Goal: Entertainment & Leisure: Consume media (video, audio)

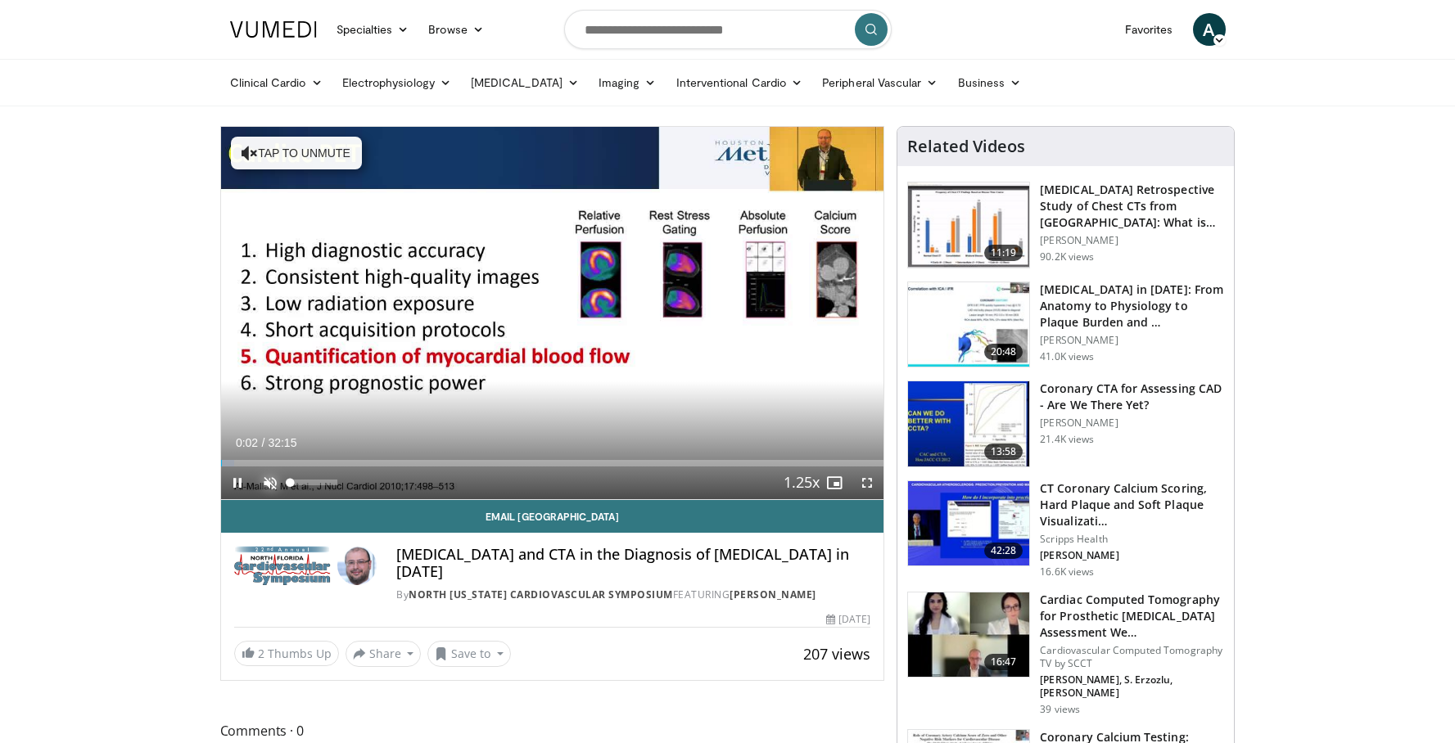
click at [273, 481] on span "Video Player" at bounding box center [270, 483] width 33 height 33
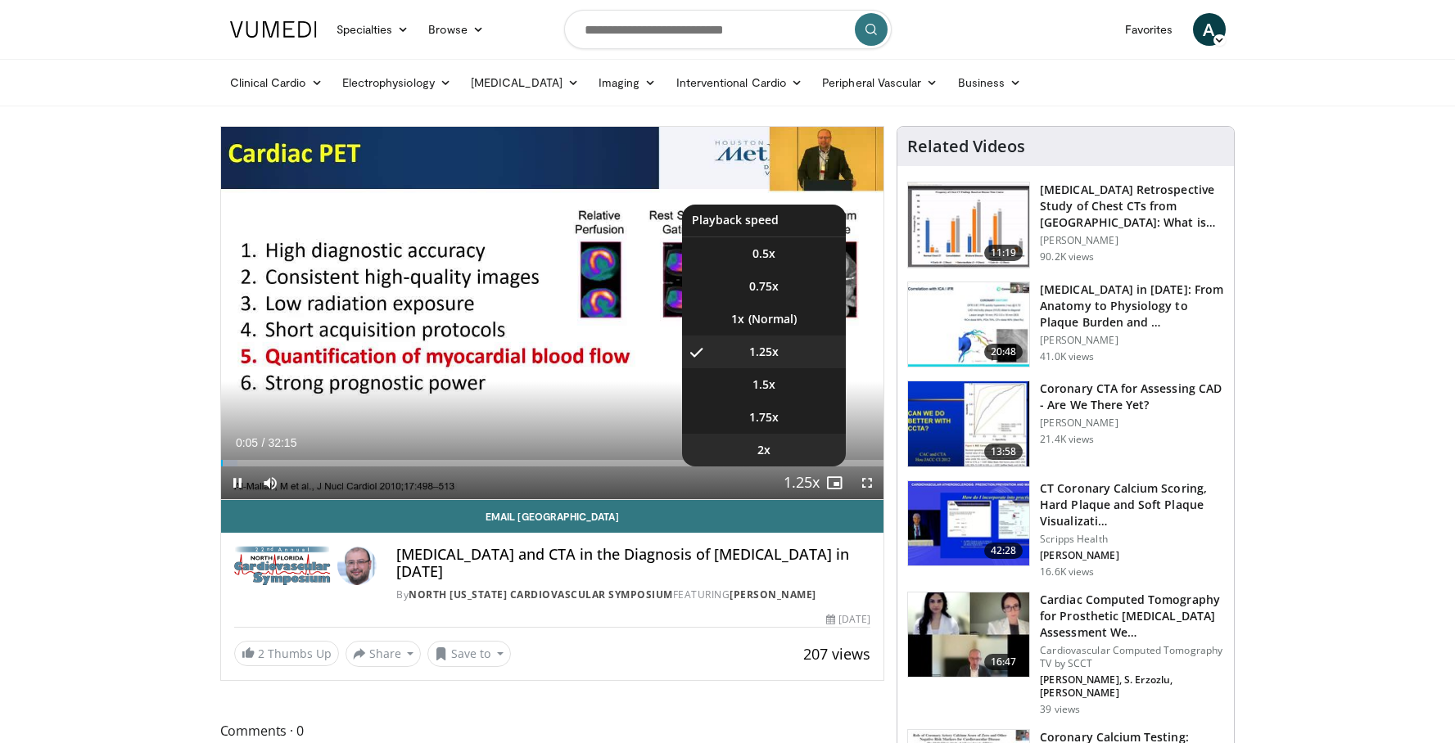
click at [795, 455] on li "2x" at bounding box center [764, 450] width 164 height 33
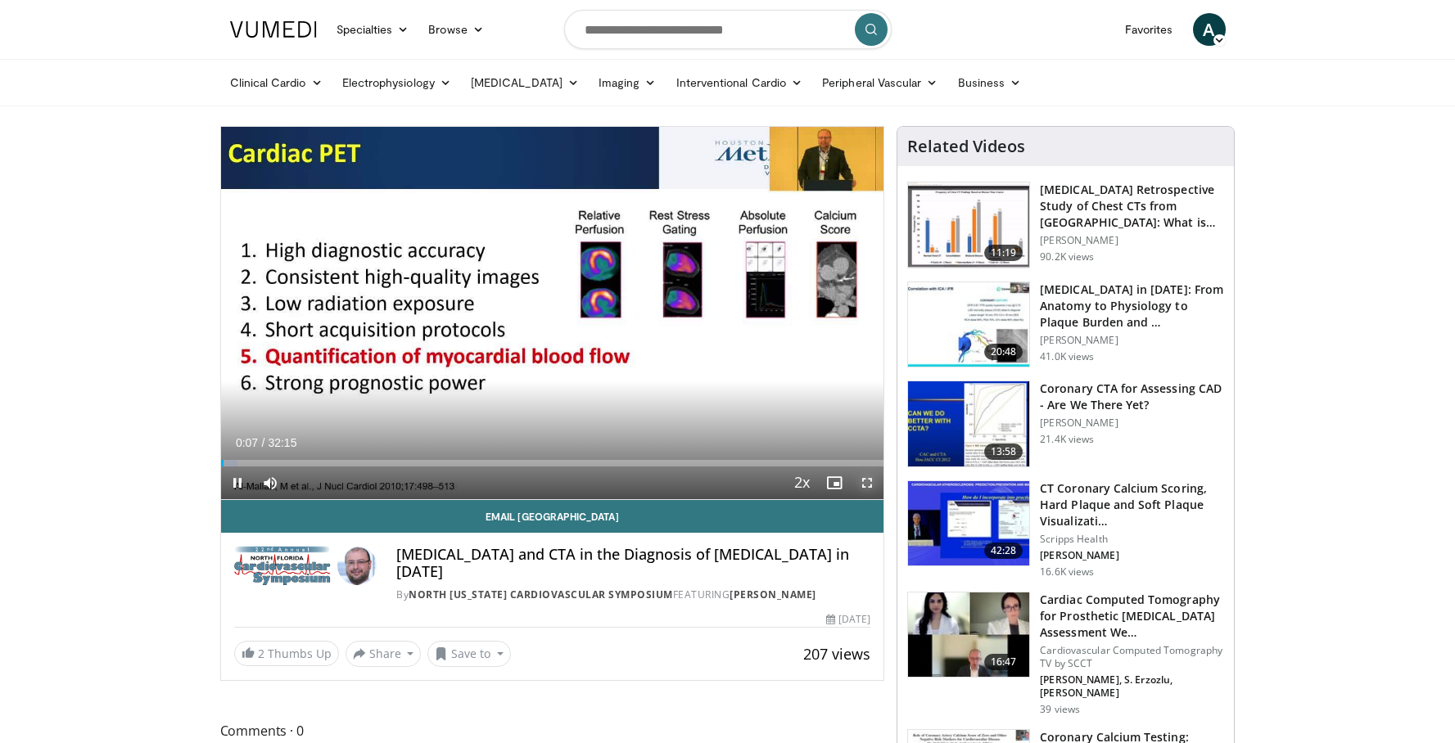
click at [861, 480] on span "Video Player" at bounding box center [867, 483] width 33 height 33
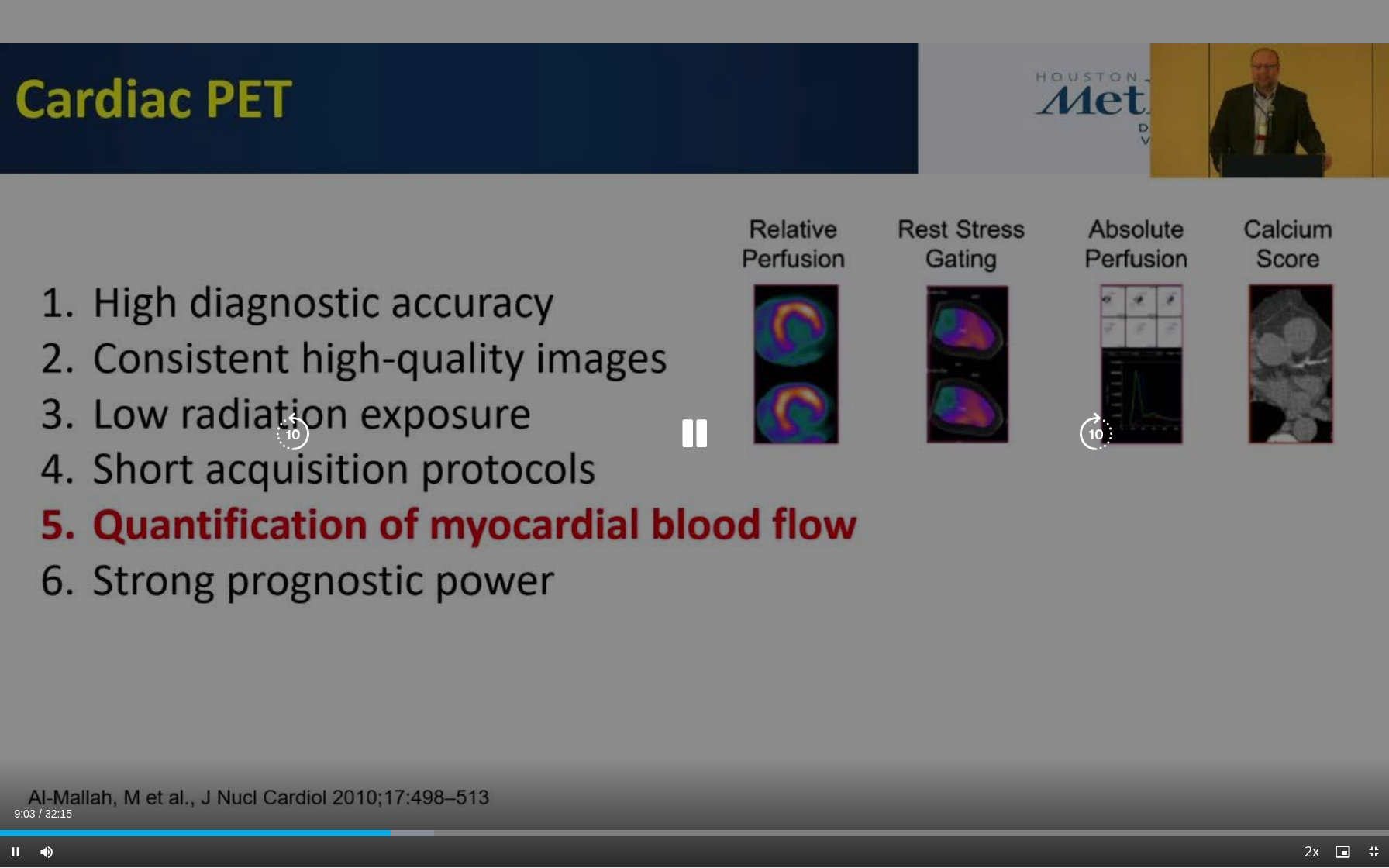
click at [1036, 401] on div "10 seconds Tap to unmute" at bounding box center [694, 434] width 1389 height 867
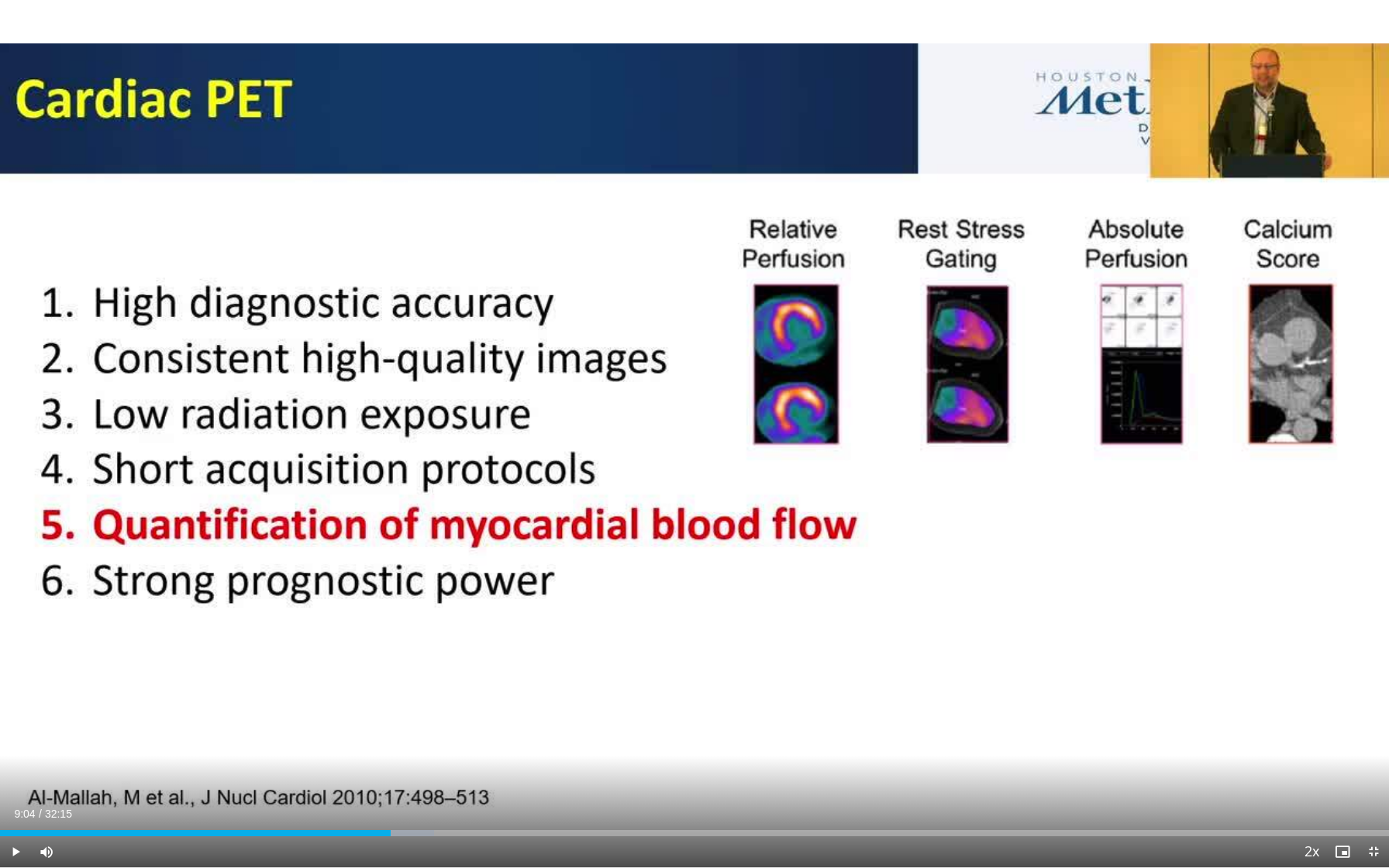
click at [1036, 401] on div "10 seconds Tap to unmute" at bounding box center [694, 434] width 1389 height 867
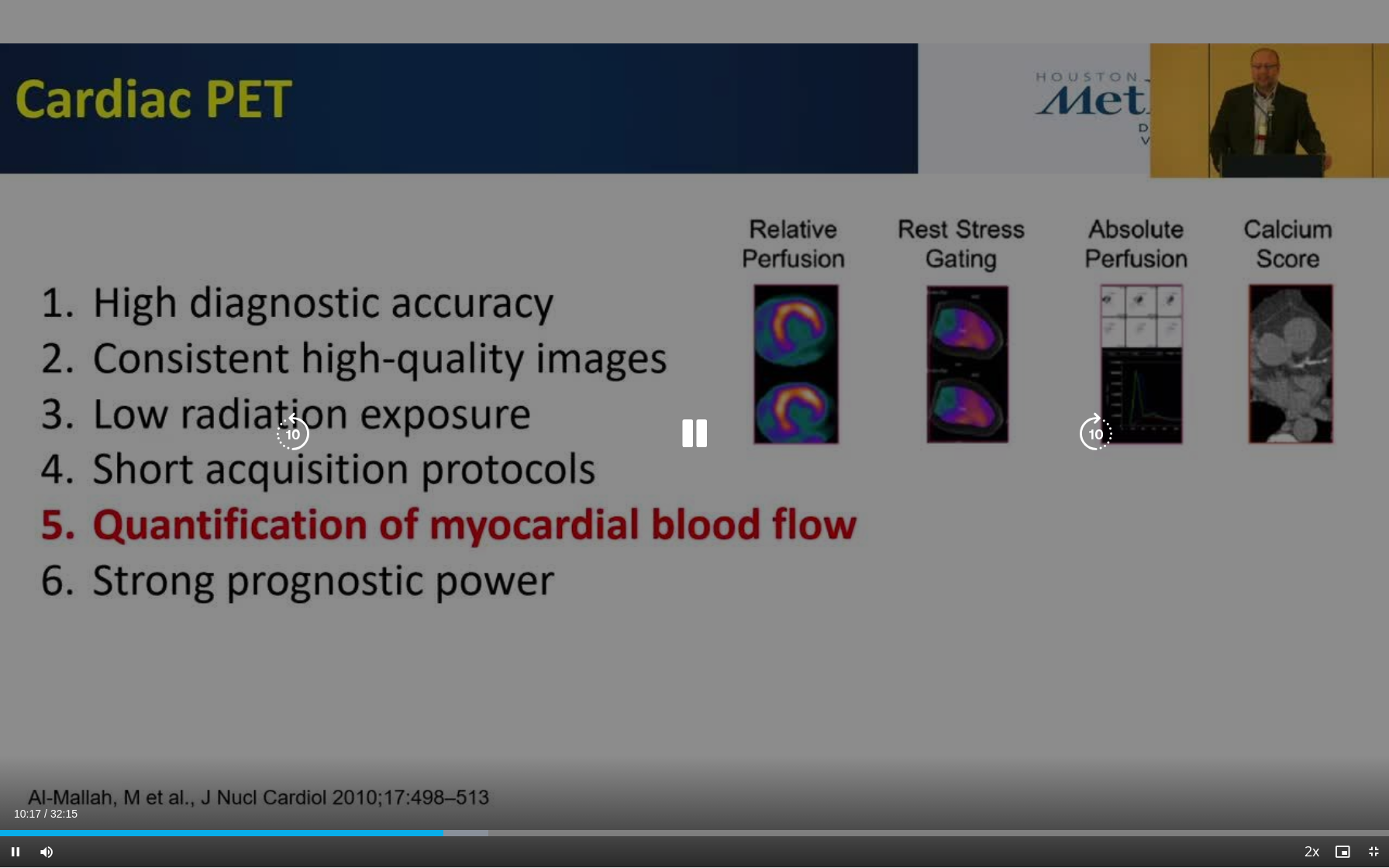
click at [671, 703] on div "10 seconds Tap to unmute" at bounding box center [694, 434] width 1389 height 867
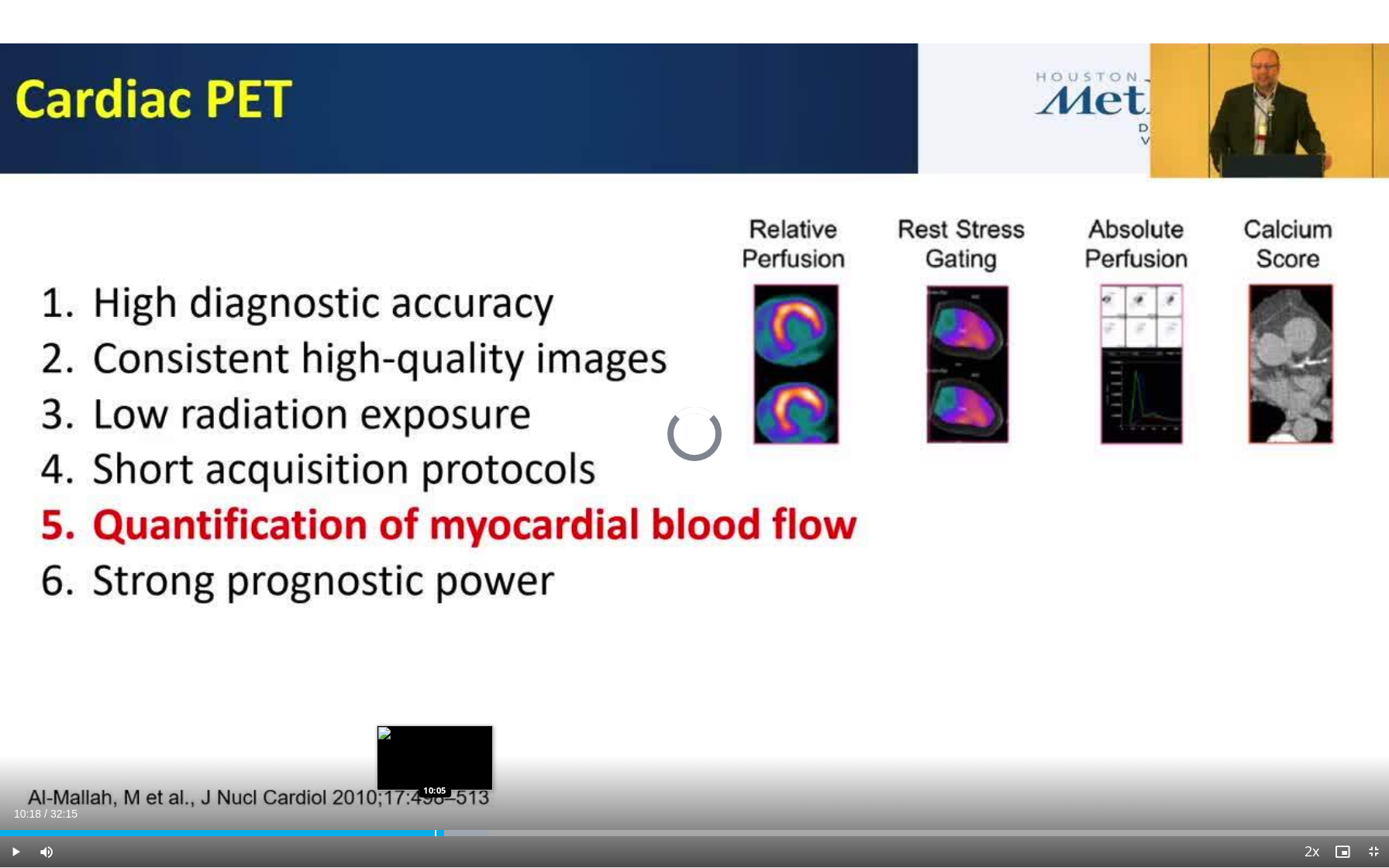
click at [435, 703] on div "Progress Bar" at bounding box center [436, 833] width 2 height 7
click at [430, 703] on div "Progress Bar" at bounding box center [431, 833] width 2 height 7
click at [423, 703] on div "Progress Bar" at bounding box center [424, 833] width 2 height 7
click at [425, 703] on div "Progress Bar" at bounding box center [425, 833] width 2 height 7
click at [408, 703] on div "Progress Bar" at bounding box center [409, 833] width 2 height 7
